Goal: Find specific page/section: Locate item on page

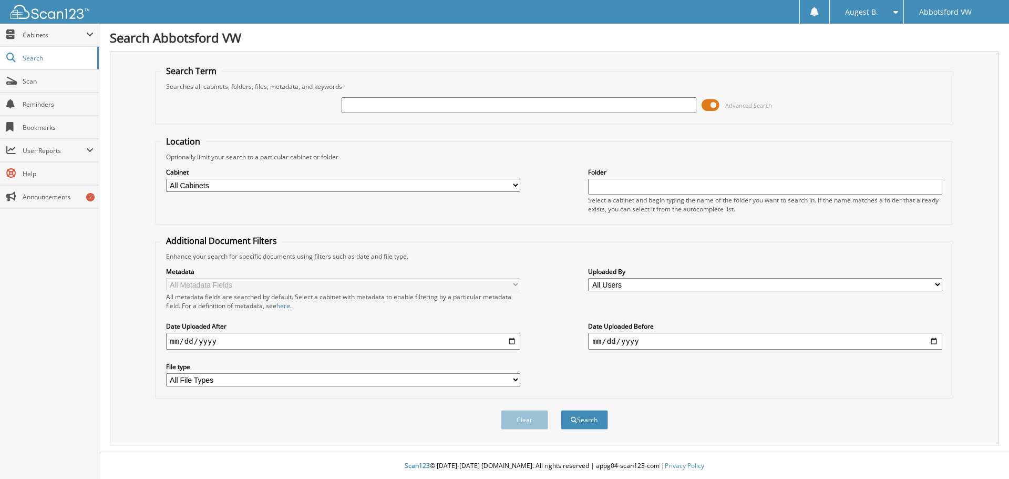
click at [422, 104] on input "text" at bounding box center [519, 105] width 354 height 16
type input "[PERSON_NAME]"
click at [561, 410] on button "Search" at bounding box center [584, 419] width 47 height 19
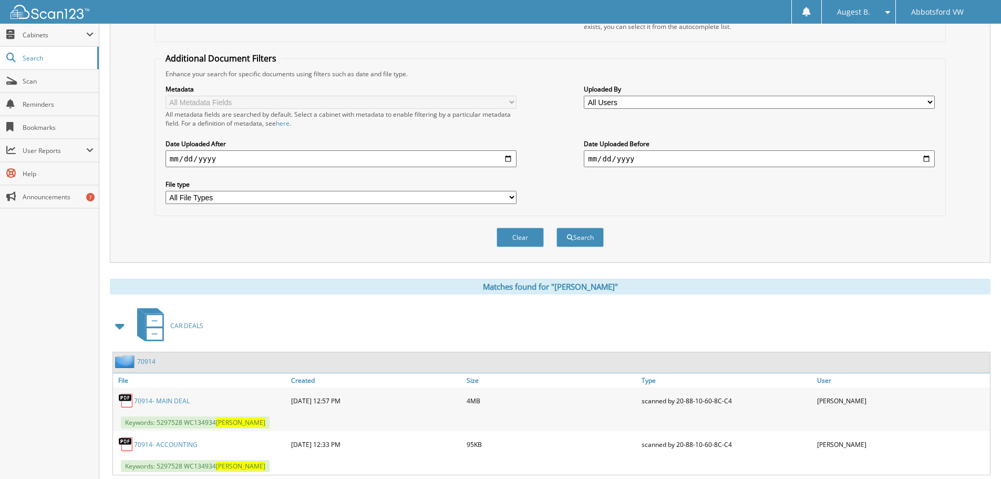
scroll to position [158, 0]
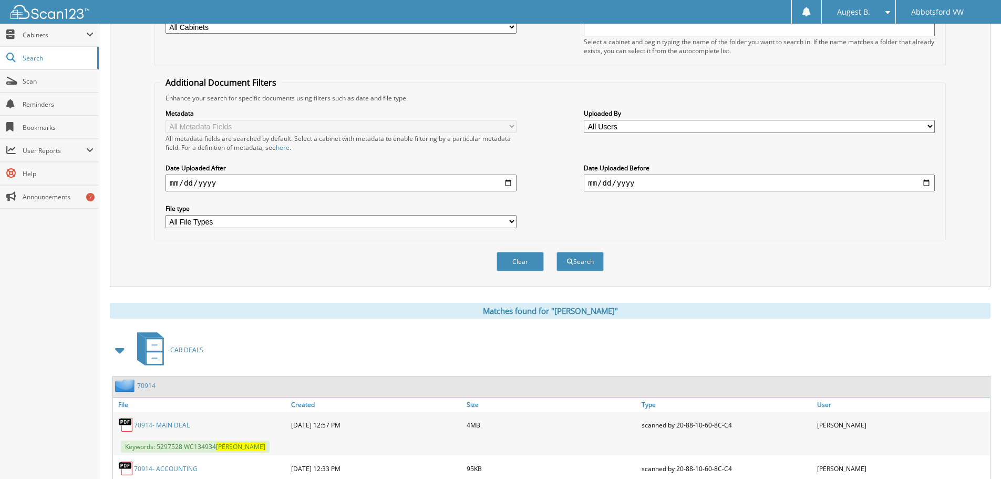
click at [152, 423] on link "70914- MAIN DEAL" at bounding box center [162, 424] width 56 height 9
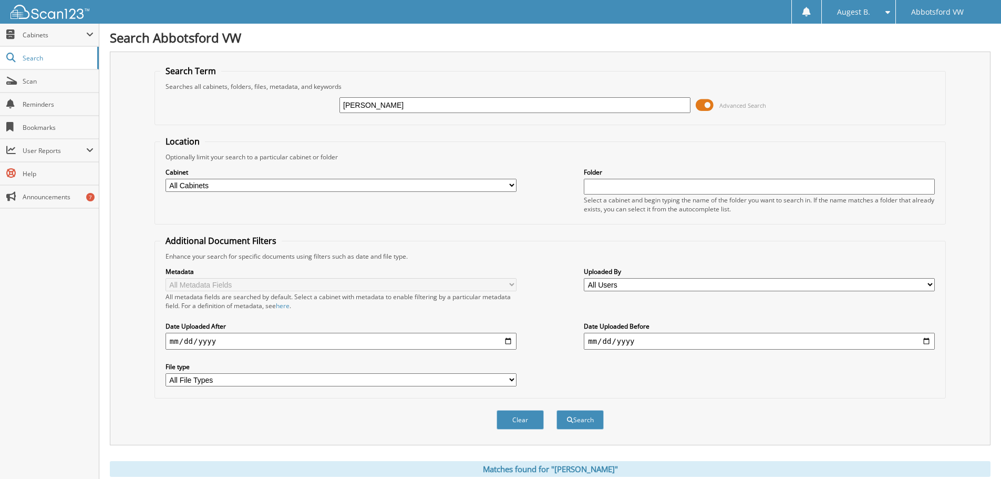
scroll to position [0, 0]
click at [319, 106] on div "fabick Advanced Search" at bounding box center [550, 105] width 780 height 28
type input "71451"
click at [557, 410] on button "Search" at bounding box center [580, 419] width 47 height 19
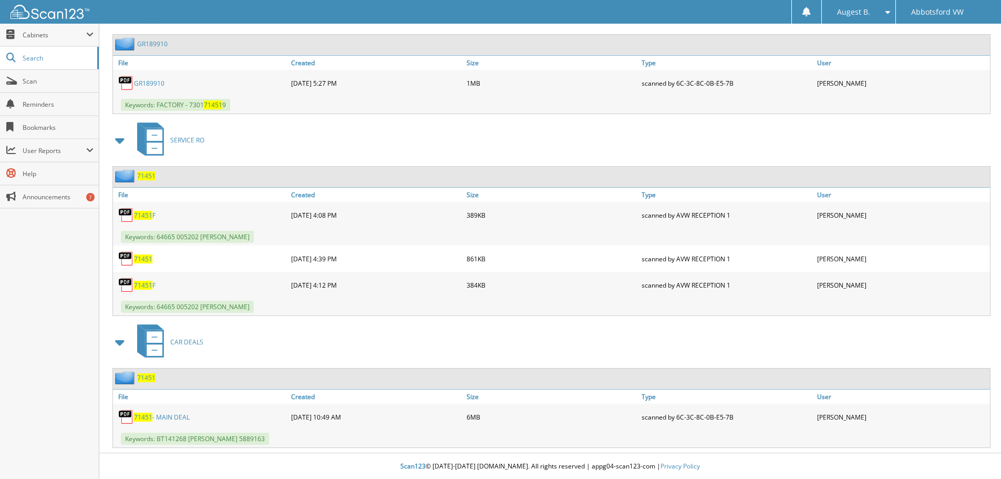
scroll to position [501, 0]
click at [164, 415] on link "71451 - MAIN DEAL" at bounding box center [162, 416] width 56 height 9
